Goal: Obtain resource: Download file/media

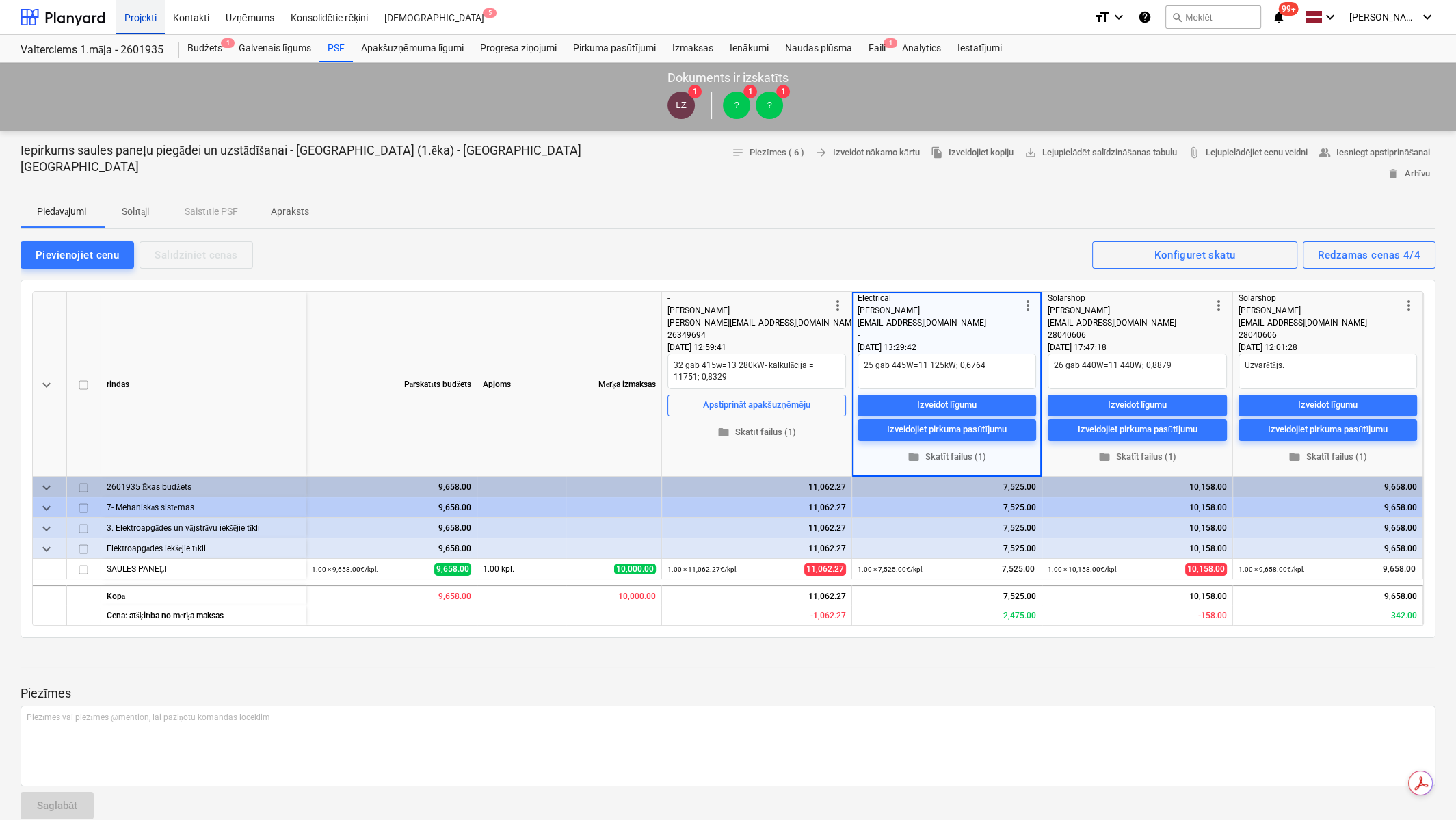
click at [145, 14] on div "Projekti" at bounding box center [140, 16] width 48 height 35
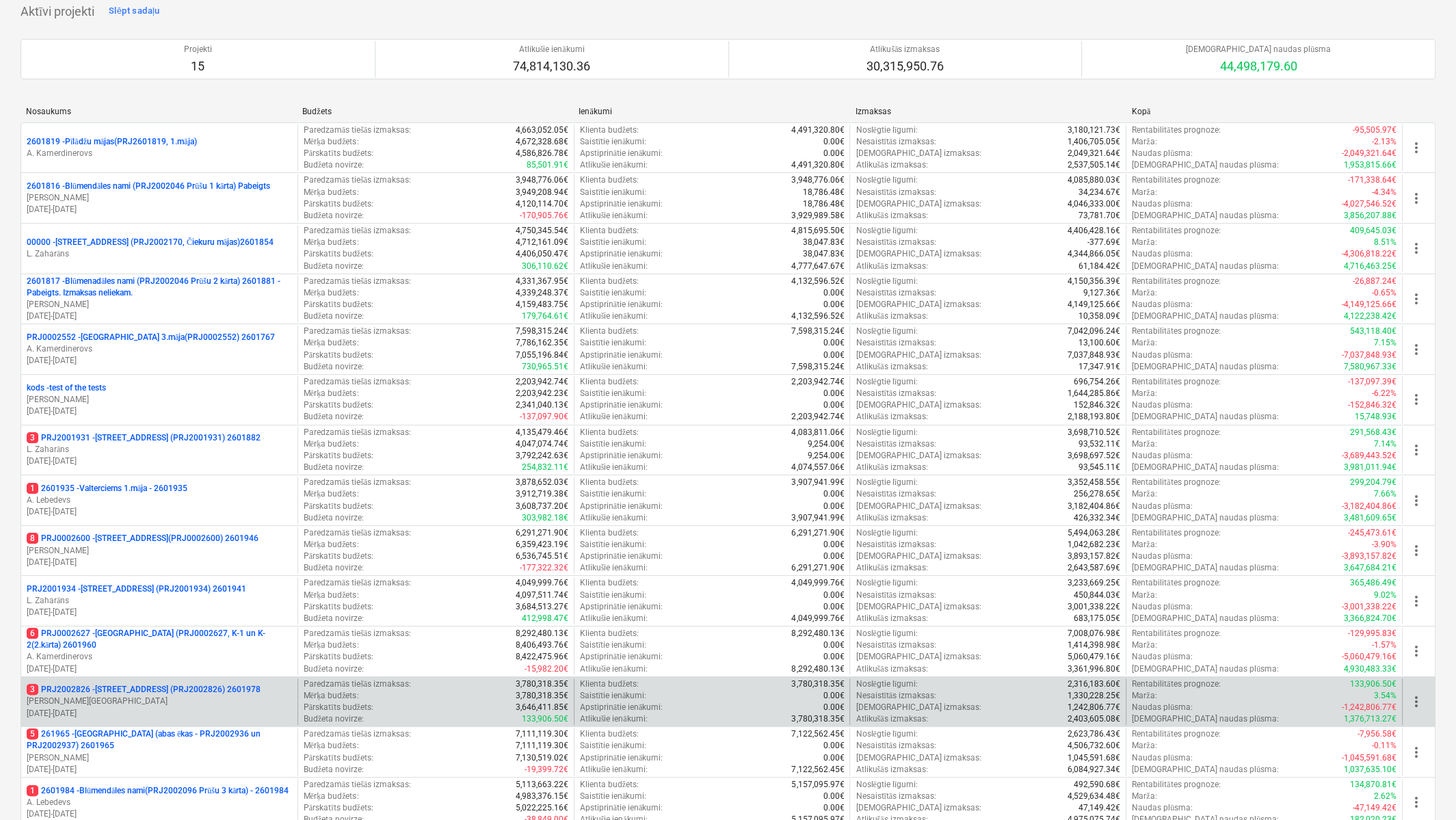
scroll to position [342, 0]
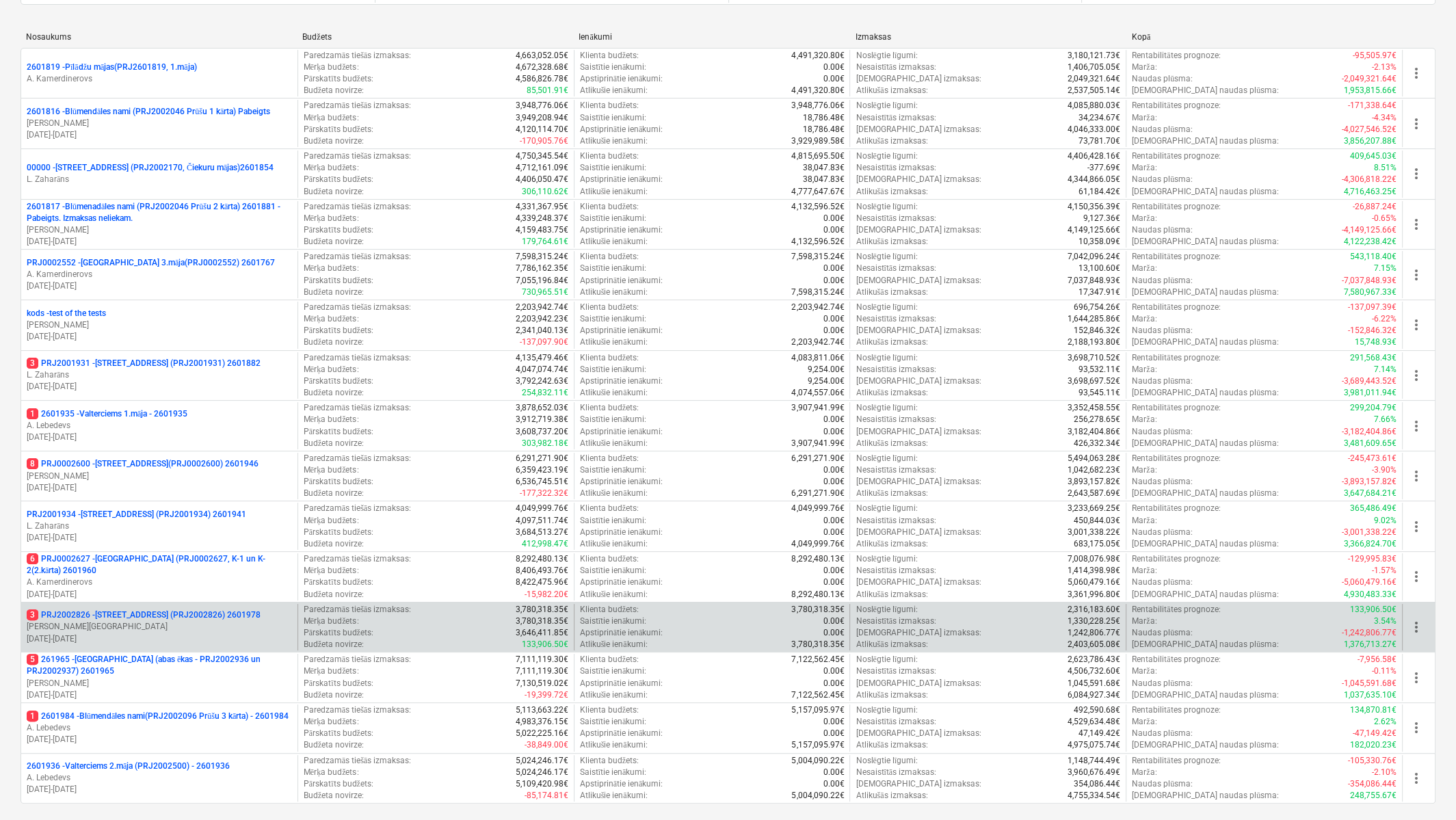
click at [158, 611] on p "3 PRJ2002826 - [STREET_ADDRESS] (PRJ2002826) 2601978" at bounding box center [143, 616] width 234 height 12
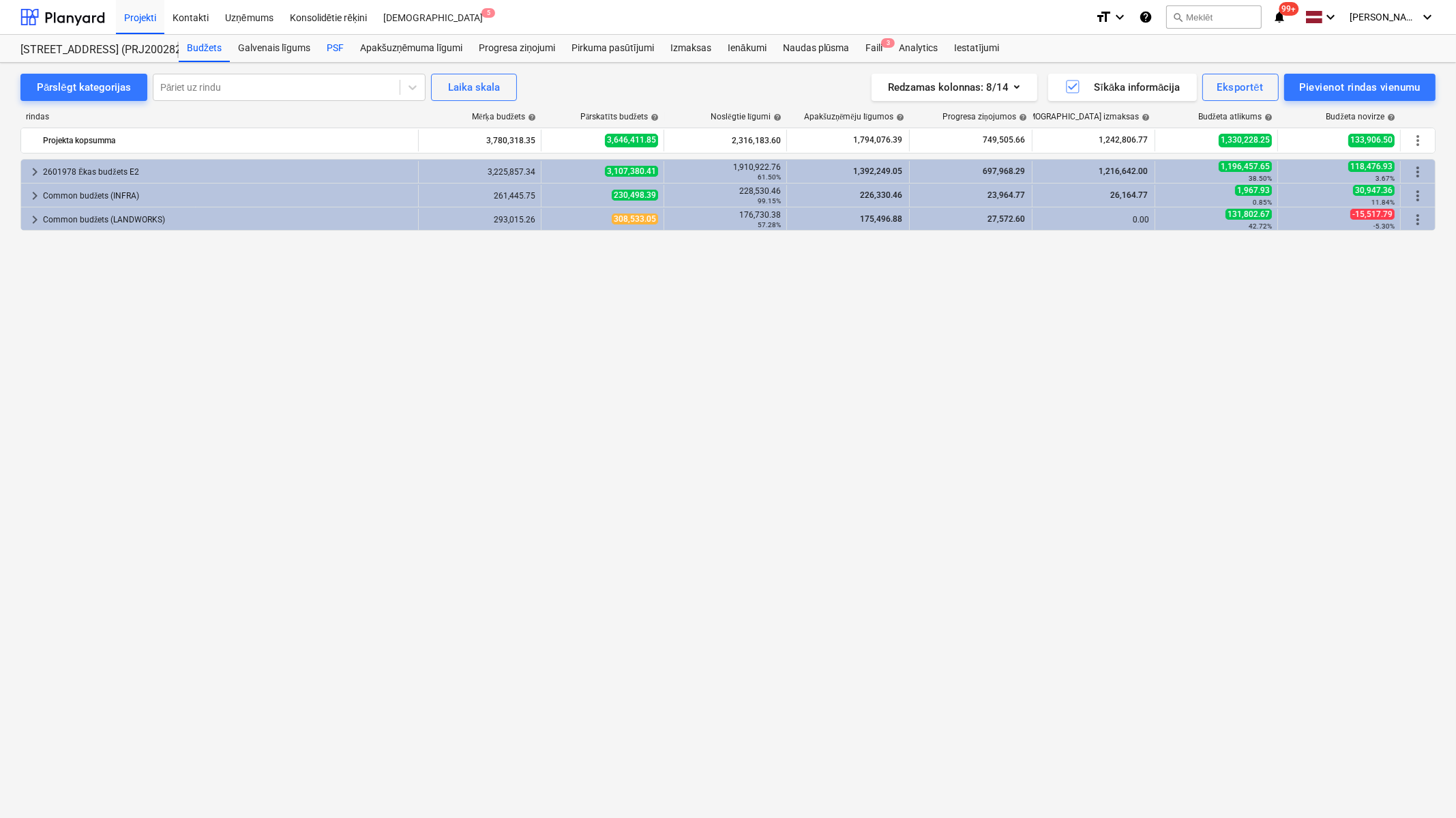
click at [331, 47] on div "PSF" at bounding box center [336, 48] width 34 height 27
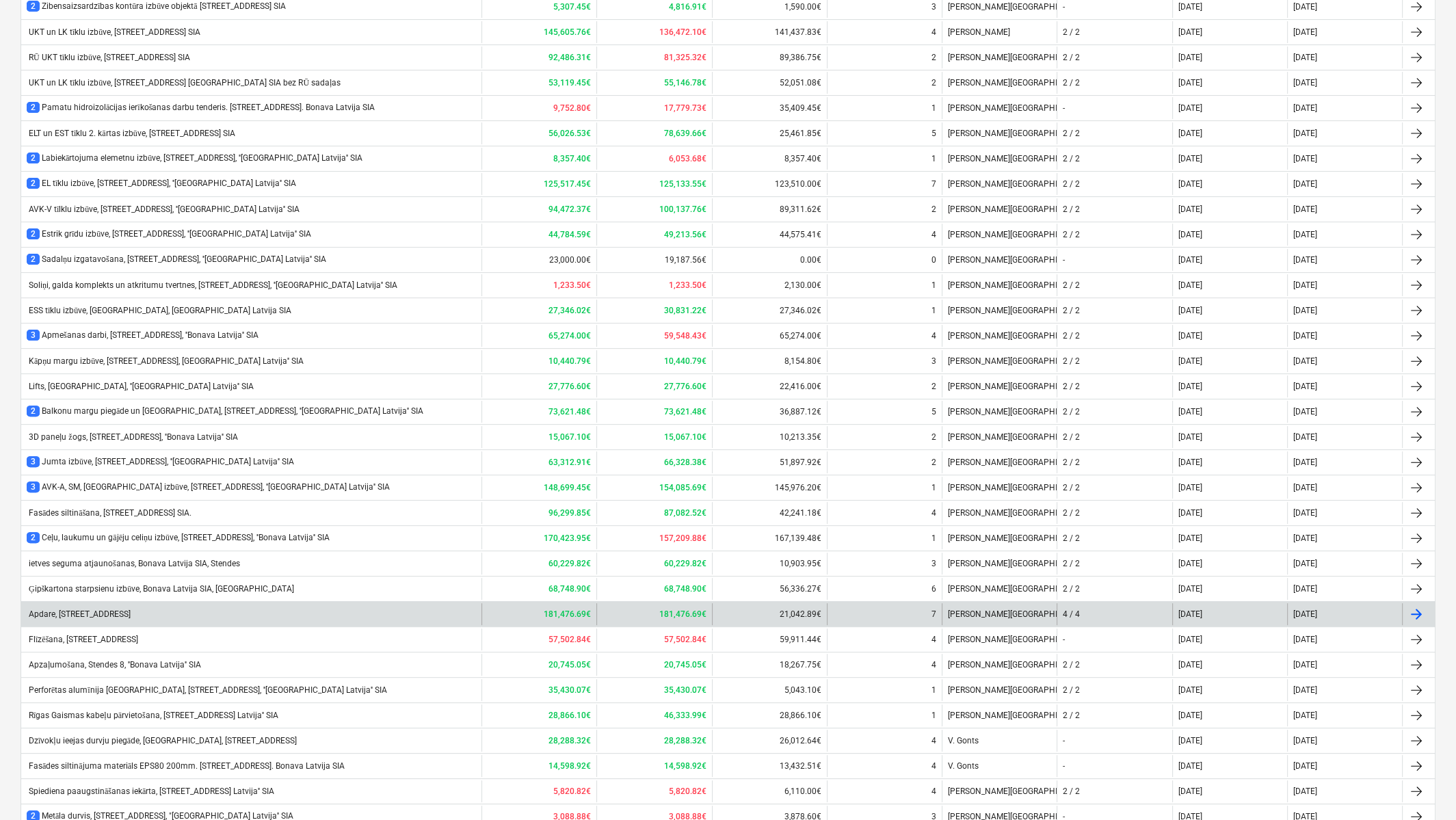
scroll to position [722, 0]
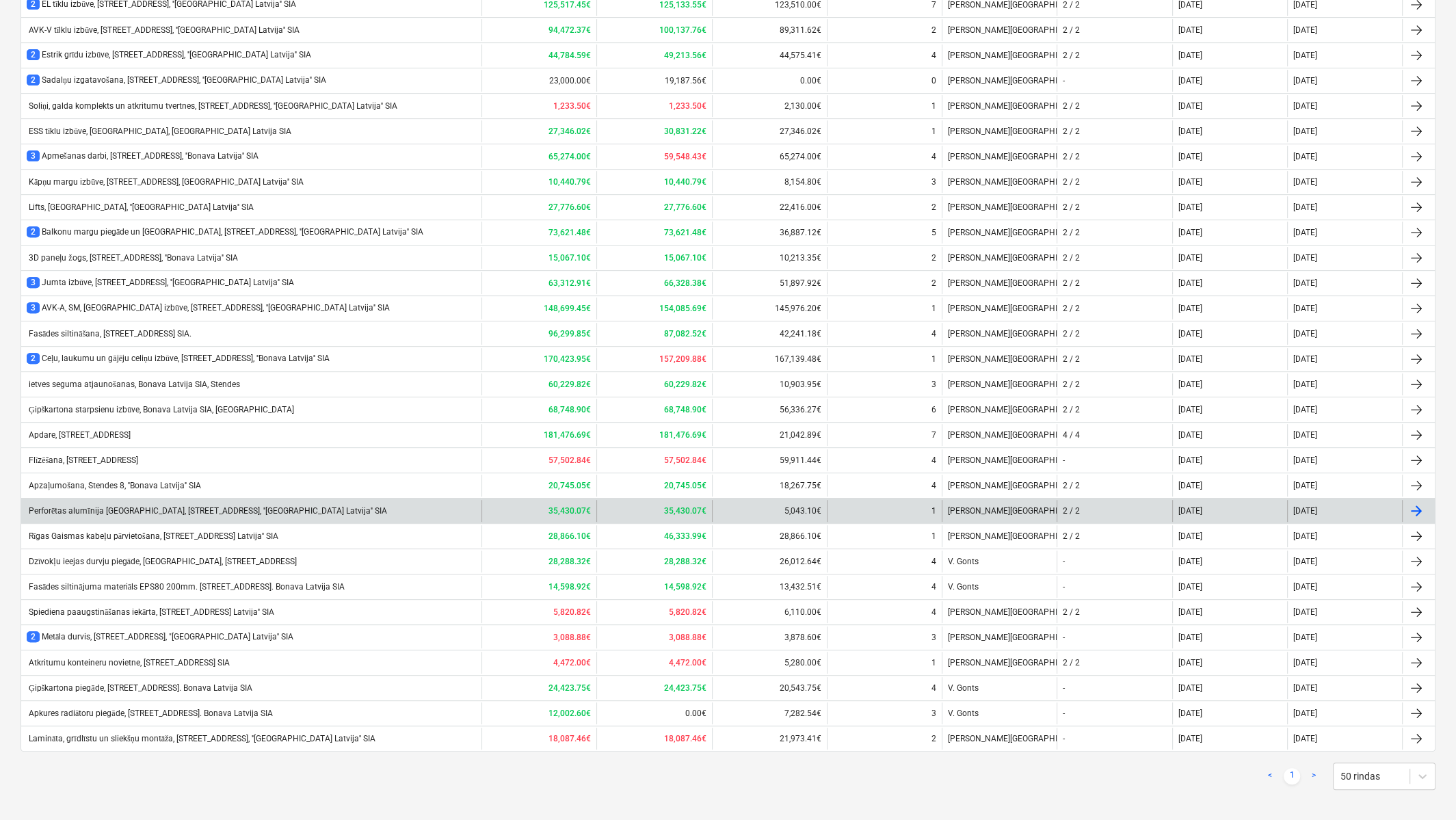
click at [89, 500] on div "Perforētas alumīnija [GEOGRAPHIC_DATA], [STREET_ADDRESS], ''[GEOGRAPHIC_DATA] L…" at bounding box center [251, 511] width 460 height 22
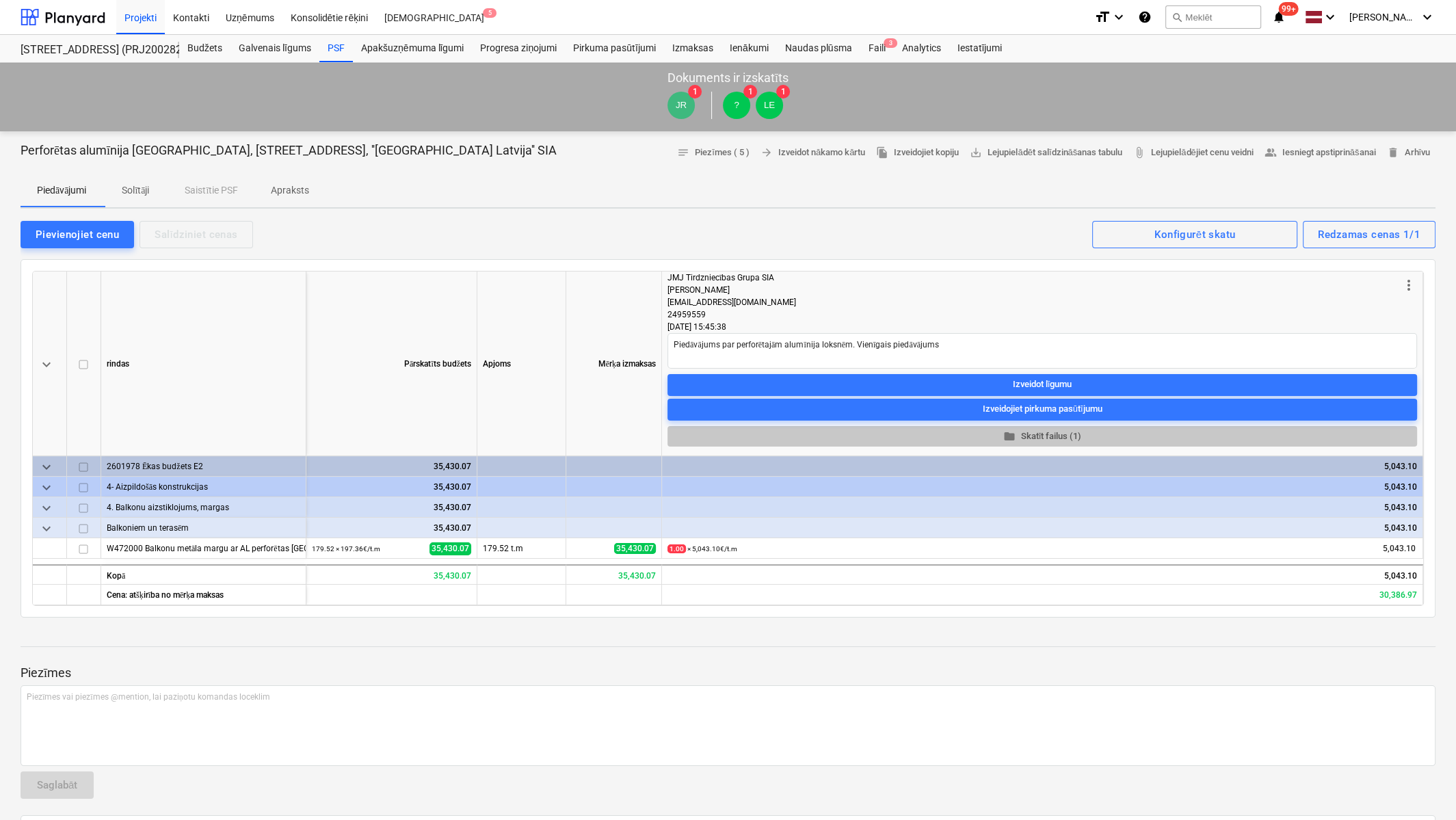
click at [1044, 436] on span "folder Skatīt failus (1)" at bounding box center [1042, 436] width 739 height 16
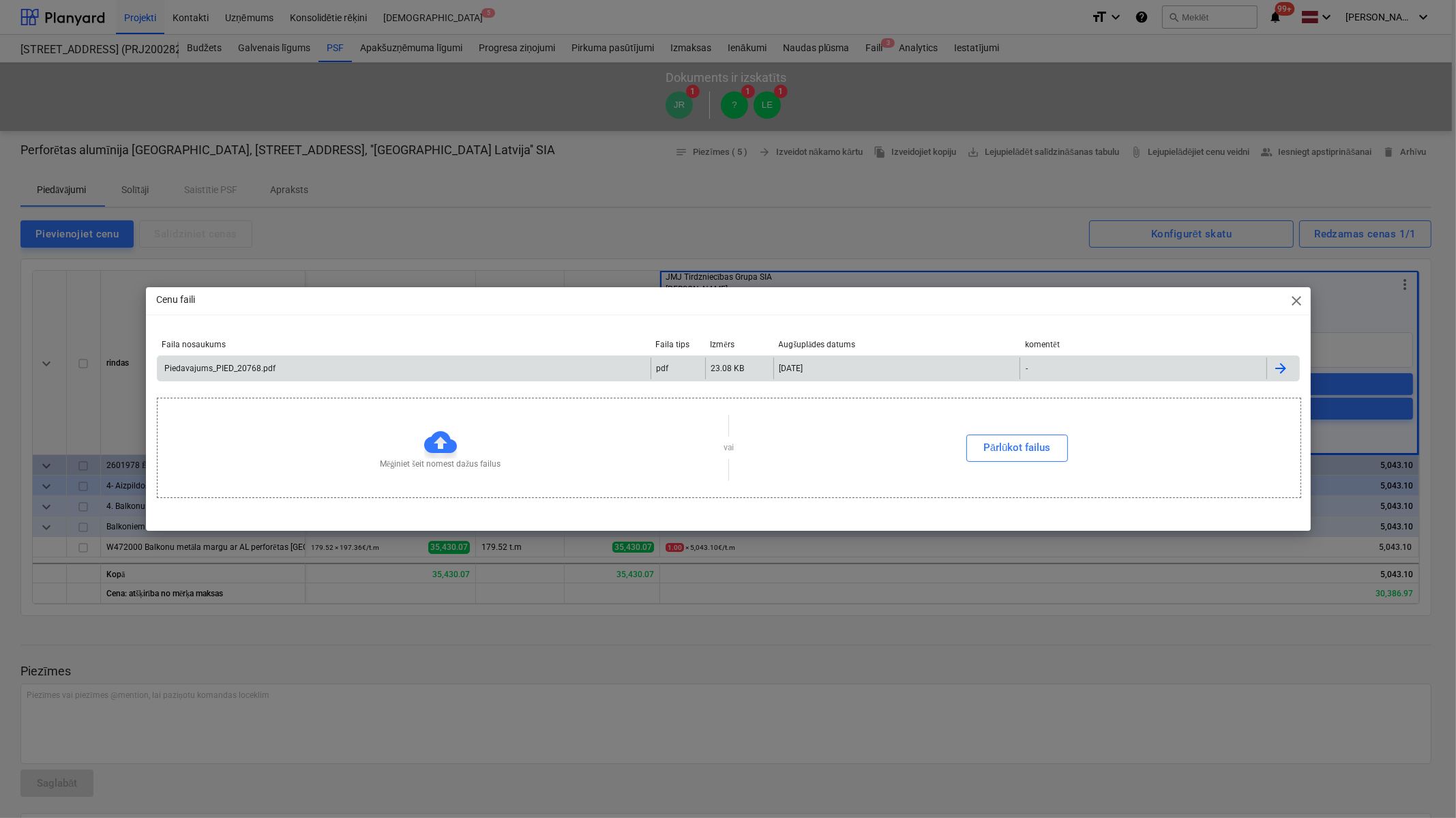
click at [249, 364] on div "Piedavajums_PIED_20768.pdf" at bounding box center [220, 368] width 113 height 9
type textarea "x"
click at [1303, 310] on div "Cenu faili close" at bounding box center [728, 301] width 1164 height 27
